Goal: Task Accomplishment & Management: Use online tool/utility

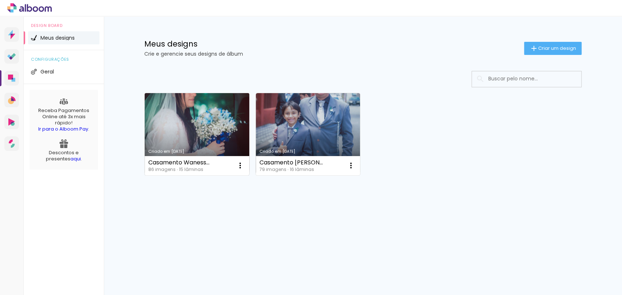
click at [206, 121] on link "Criado em [DATE]" at bounding box center [197, 134] width 105 height 82
